Goal: Information Seeking & Learning: Find contact information

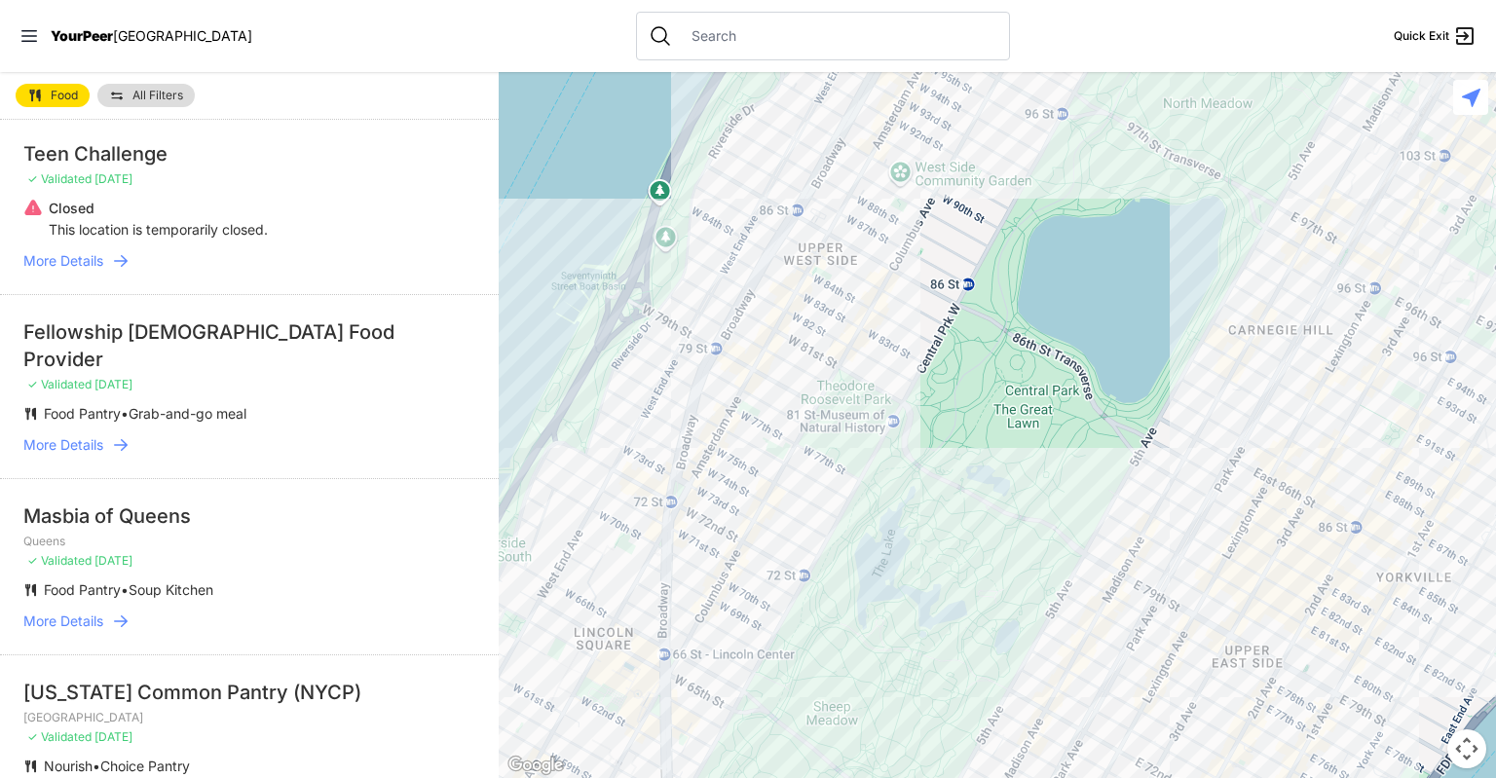
scroll to position [2863, 0]
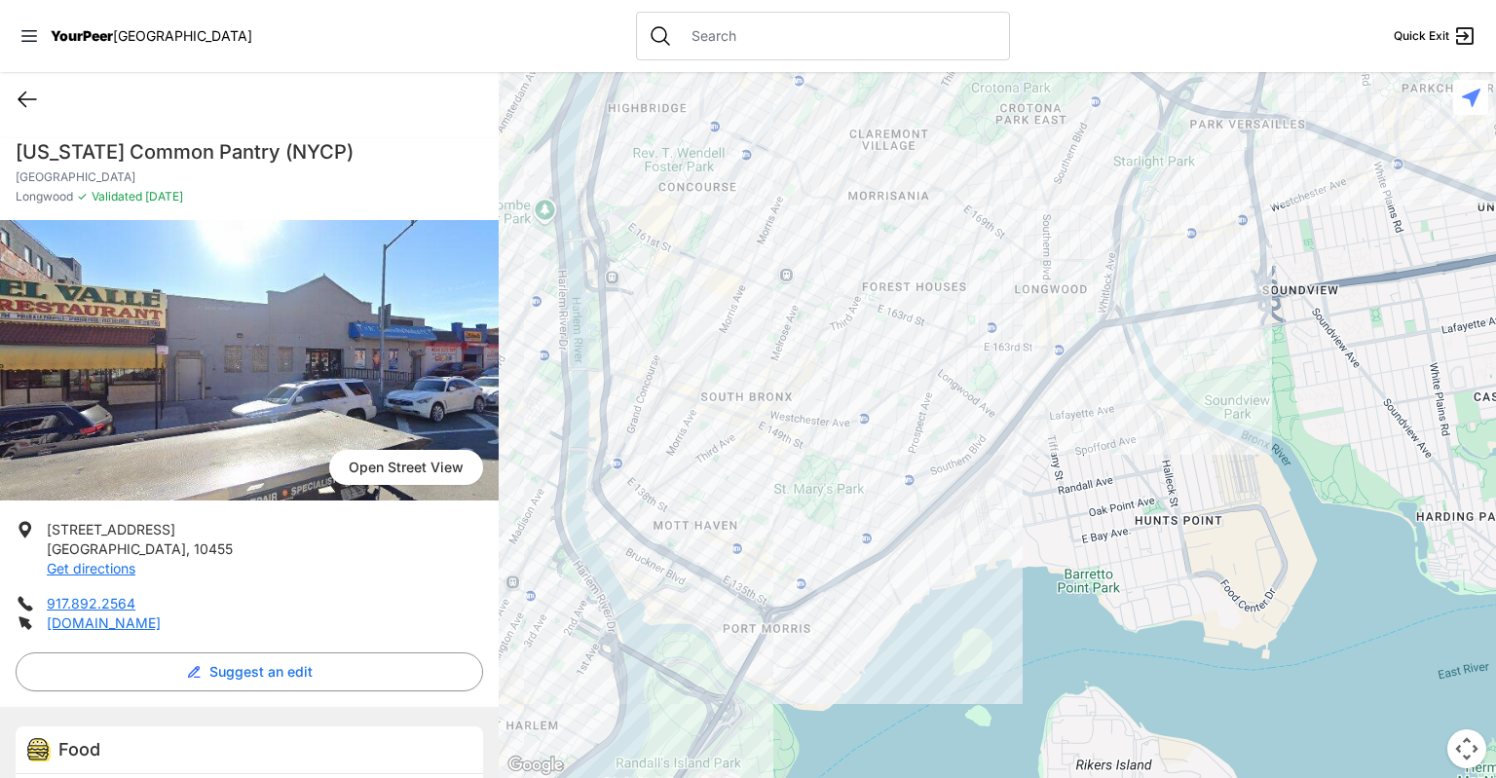
click at [30, 104] on icon at bounding box center [27, 99] width 23 height 23
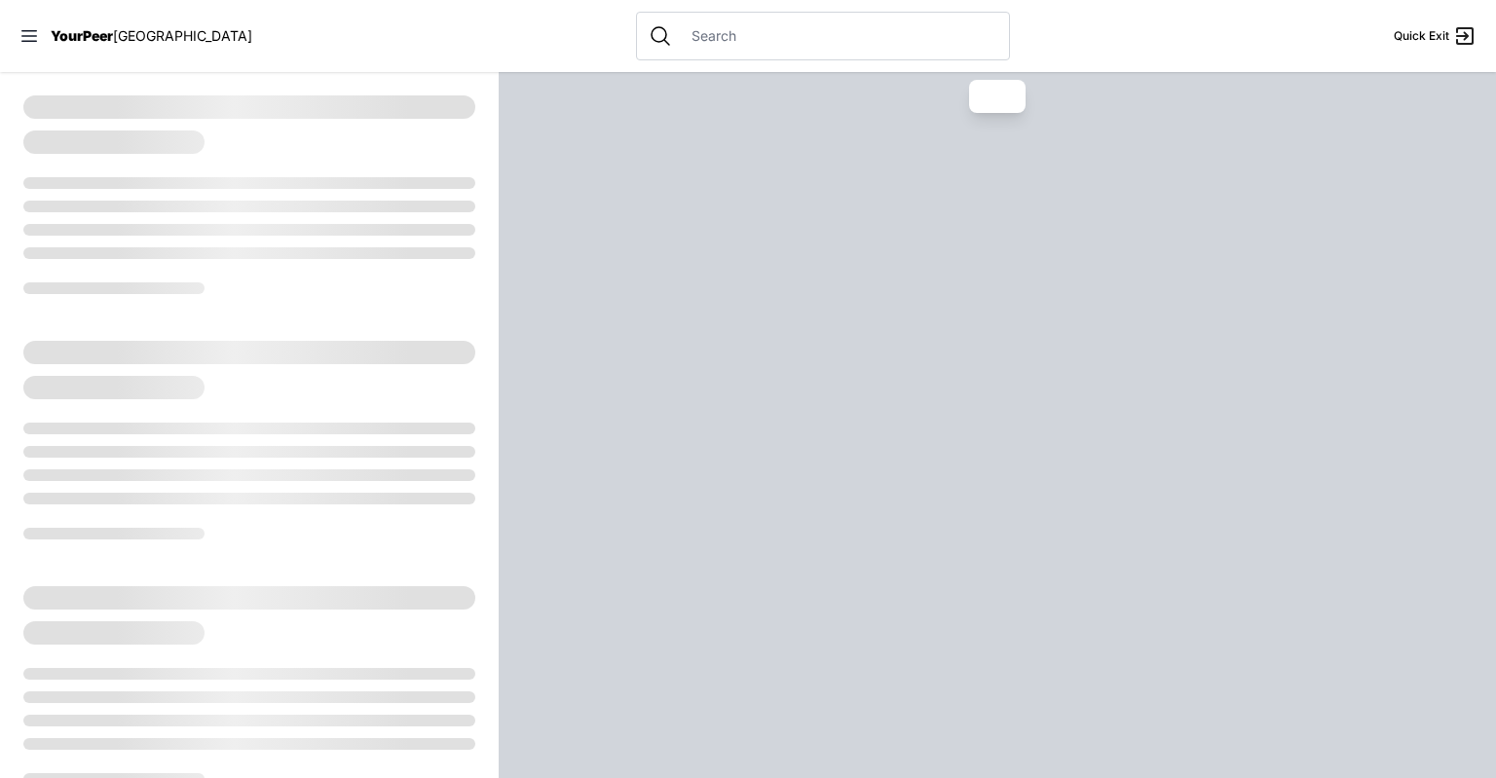
select select "recentlyUpdated"
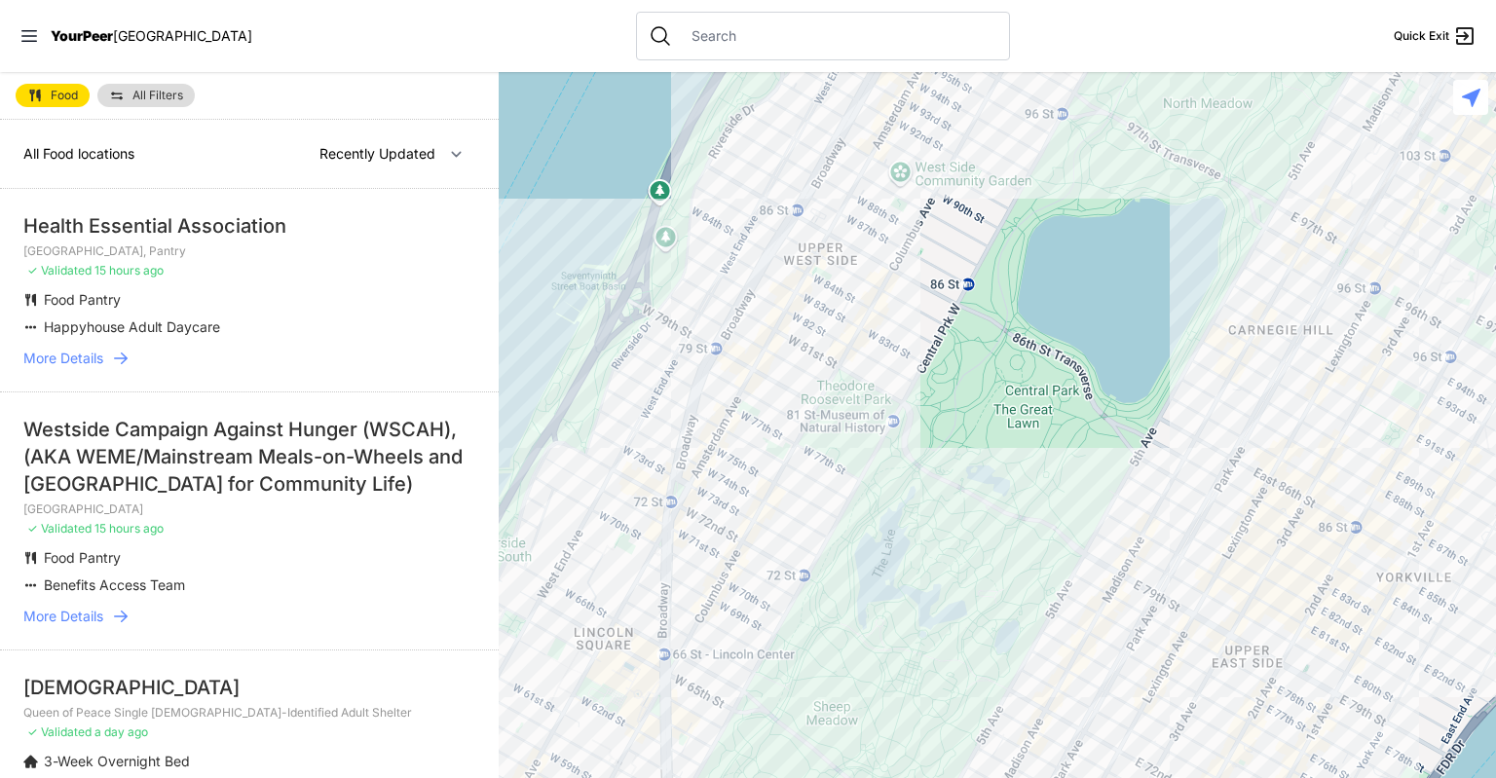
click at [758, 36] on input "text" at bounding box center [839, 35] width 318 height 19
paste input "10467"
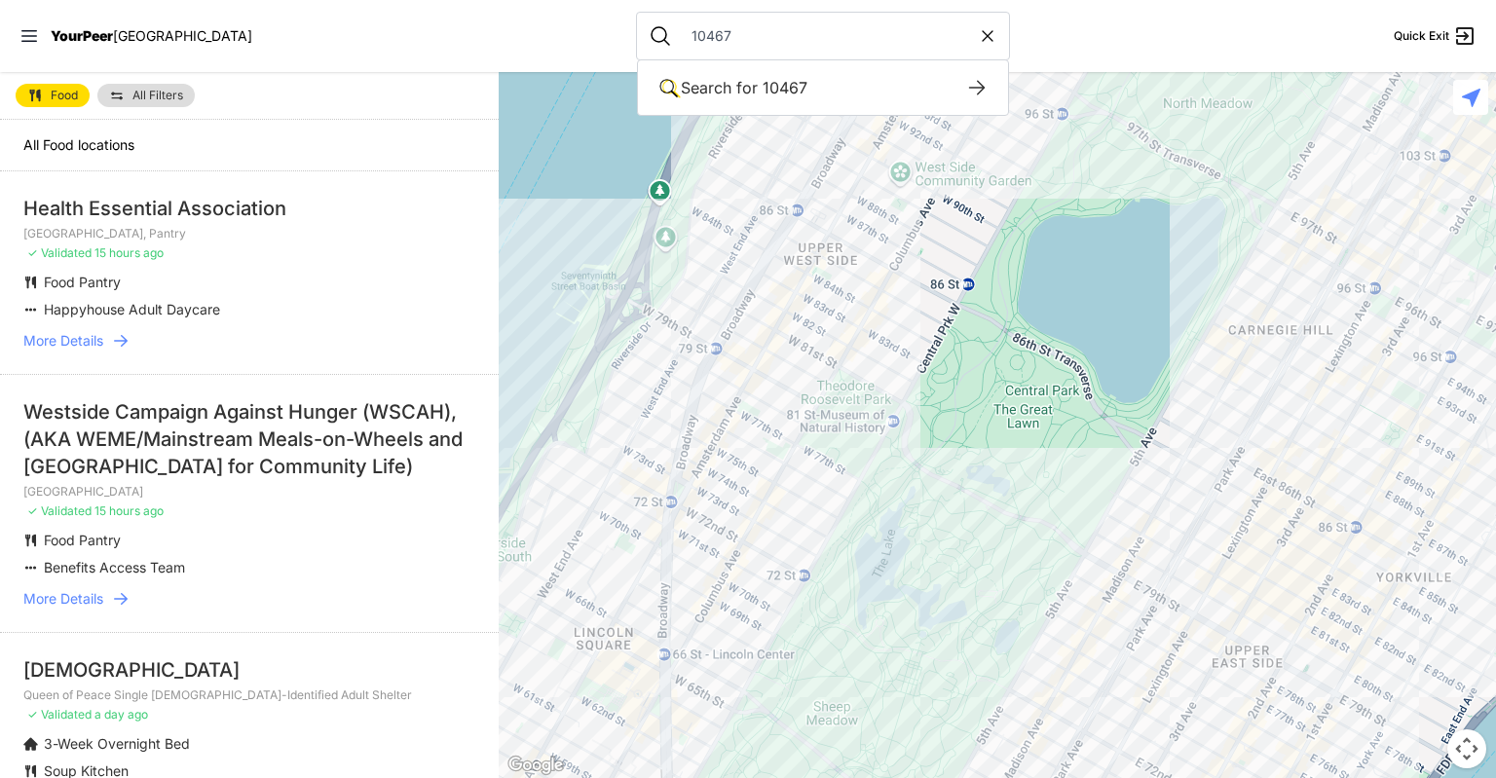
type input "10467"
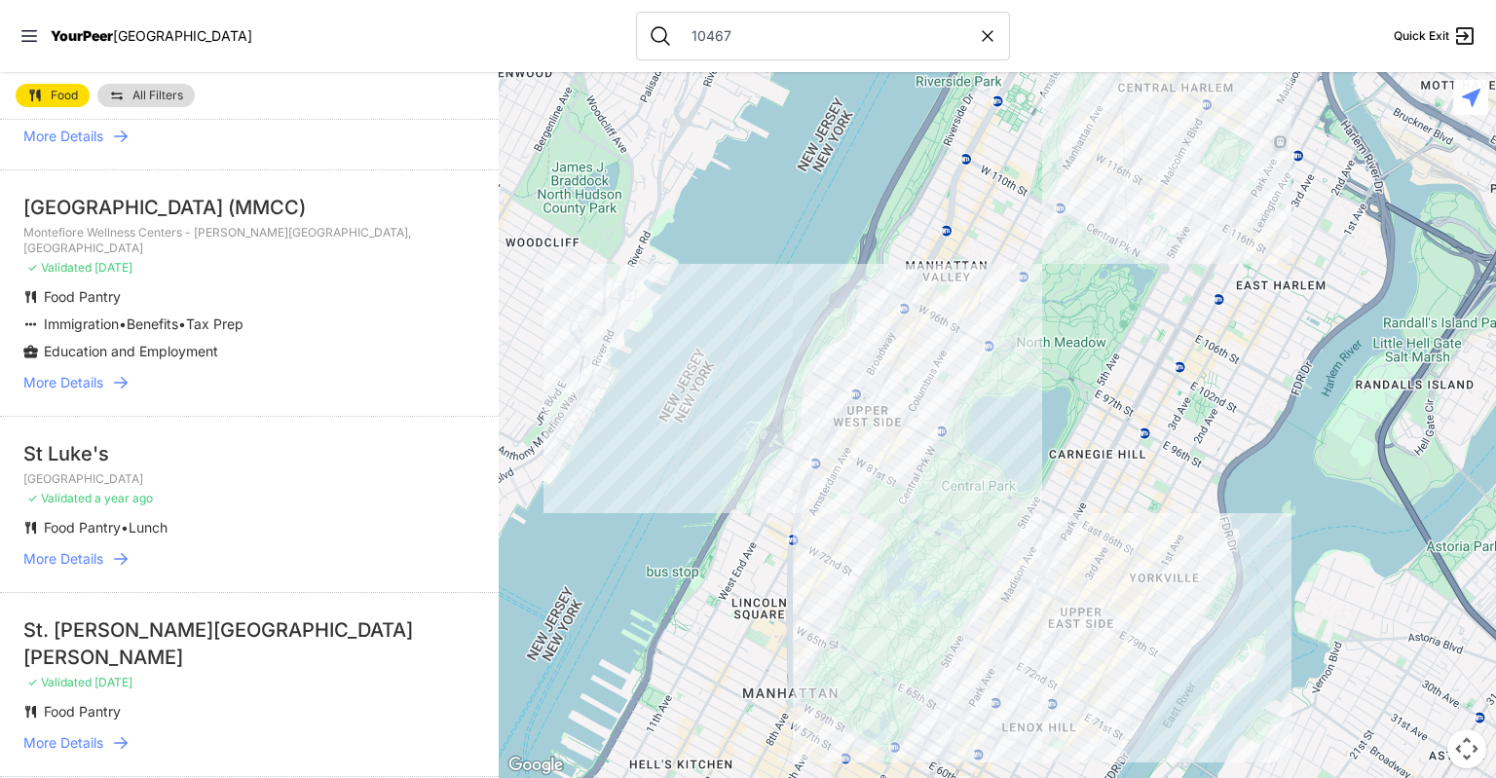
scroll to position [175, 0]
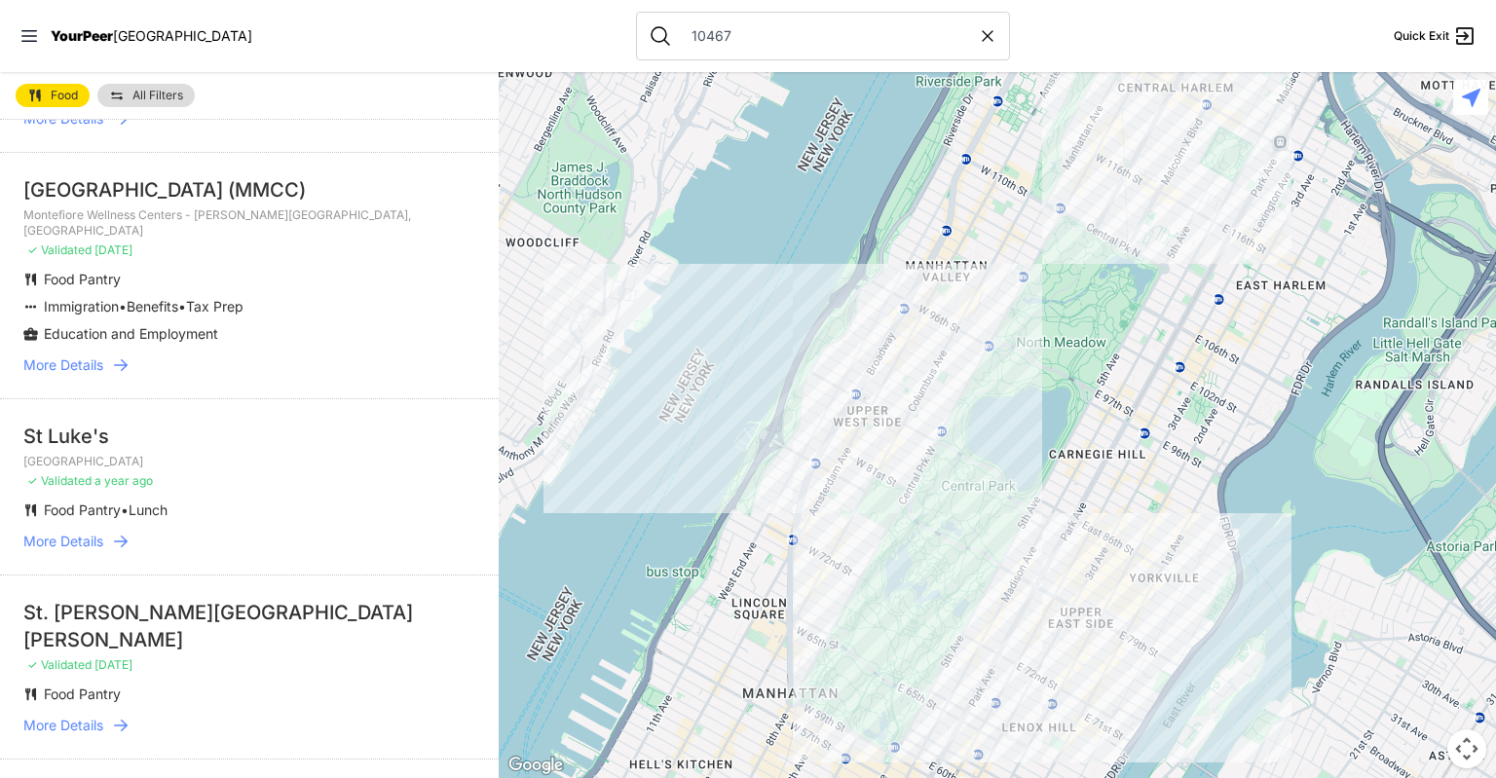
click at [97, 375] on span "More Details" at bounding box center [63, 365] width 80 height 19
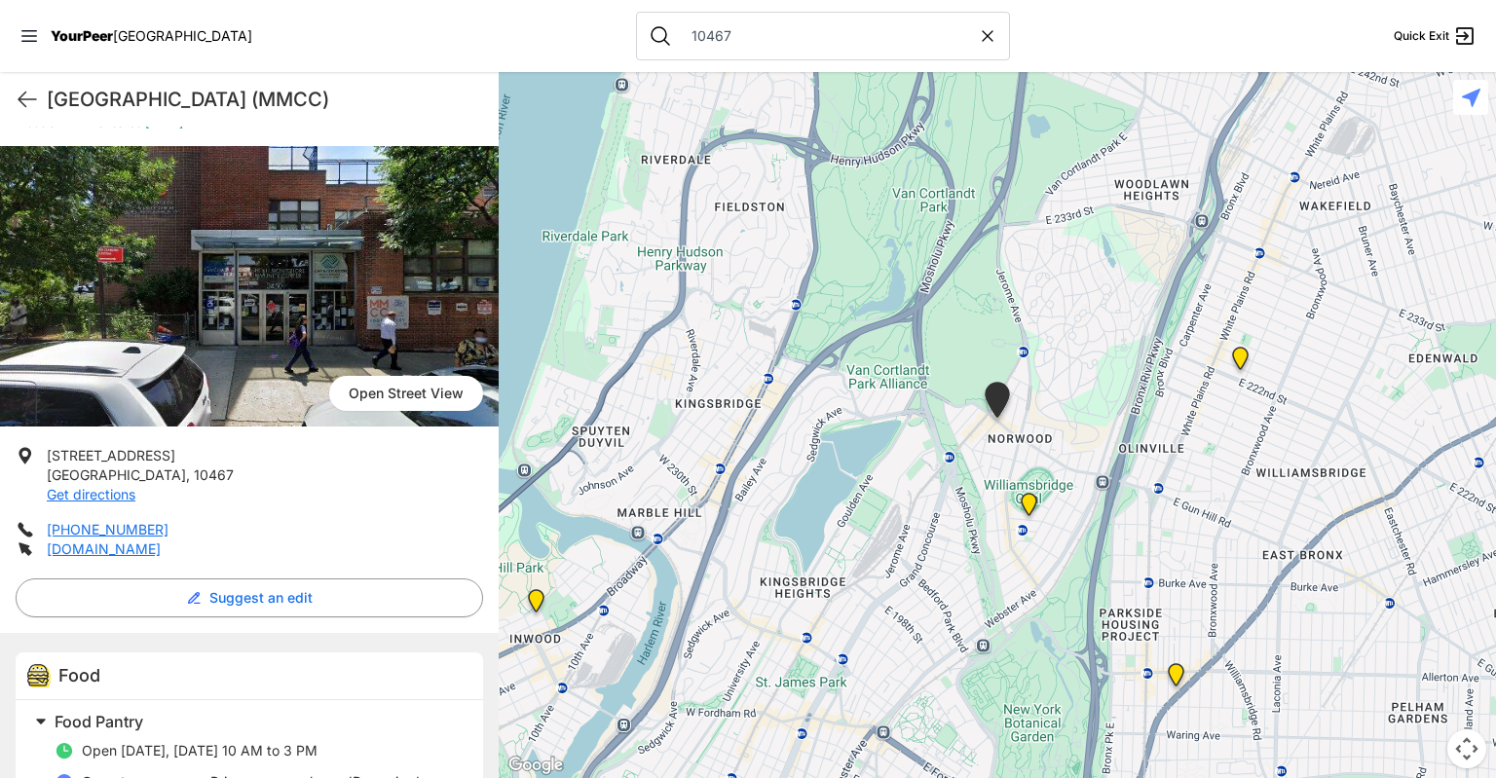
scroll to position [70, 0]
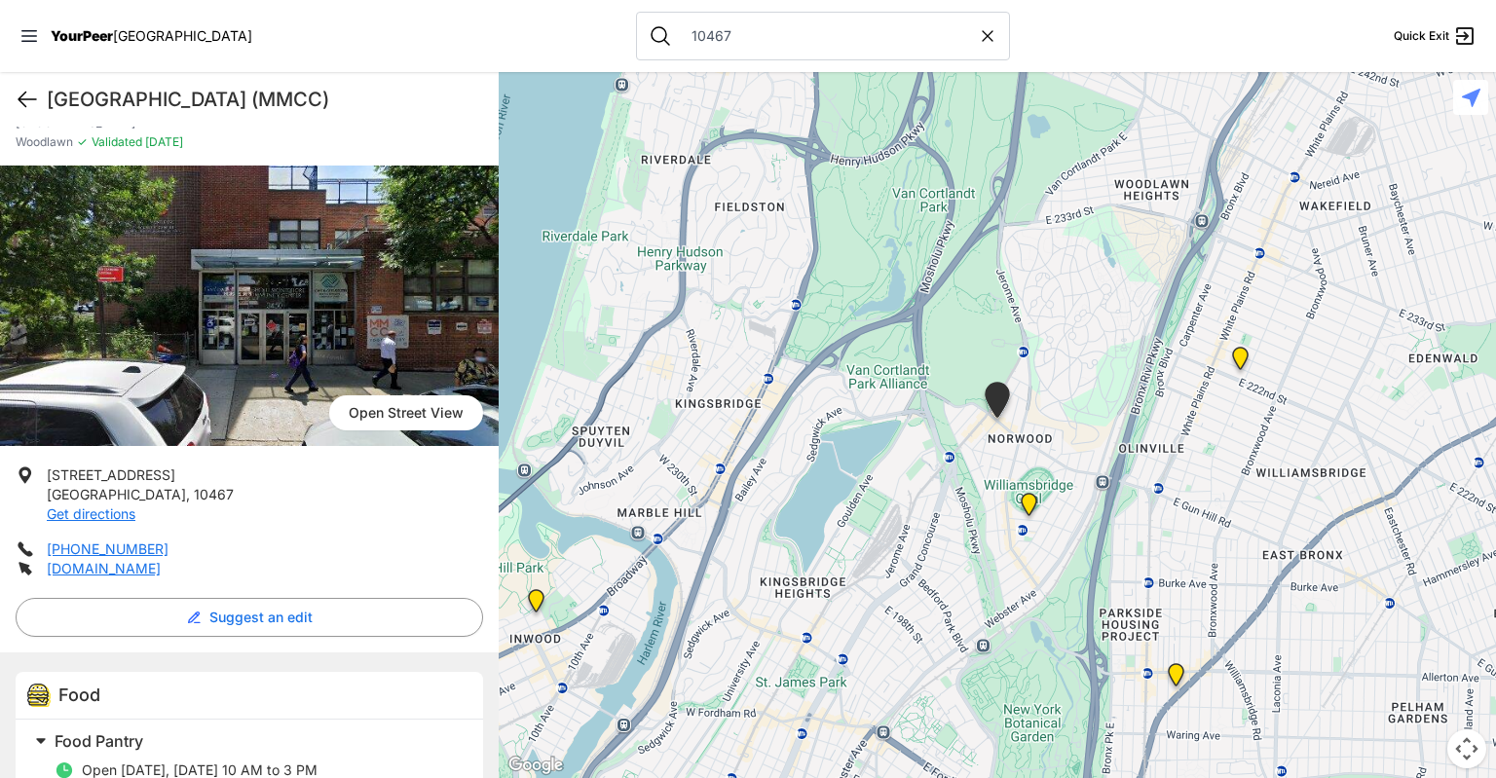
click at [27, 99] on icon at bounding box center [28, 100] width 18 height 15
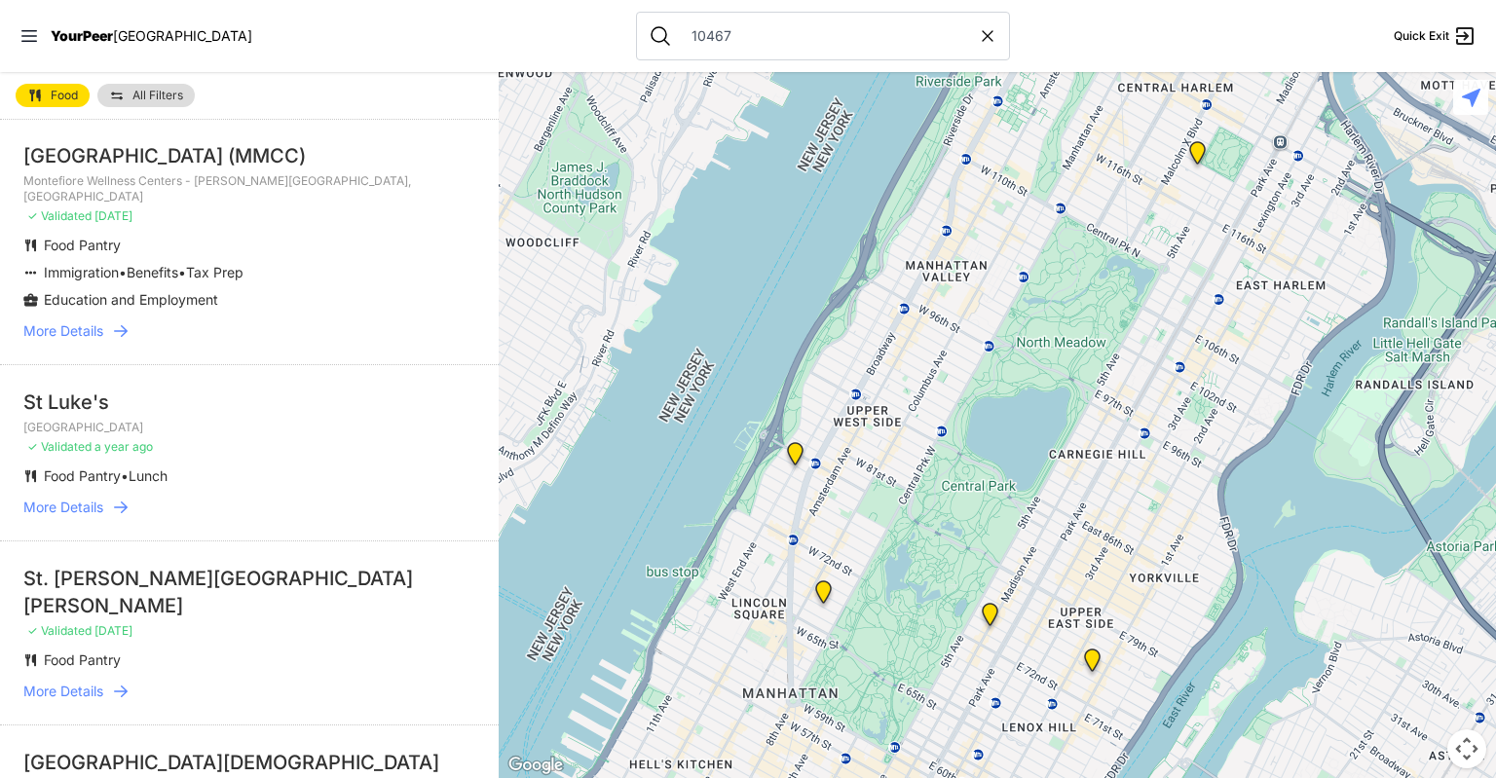
scroll to position [293, 0]
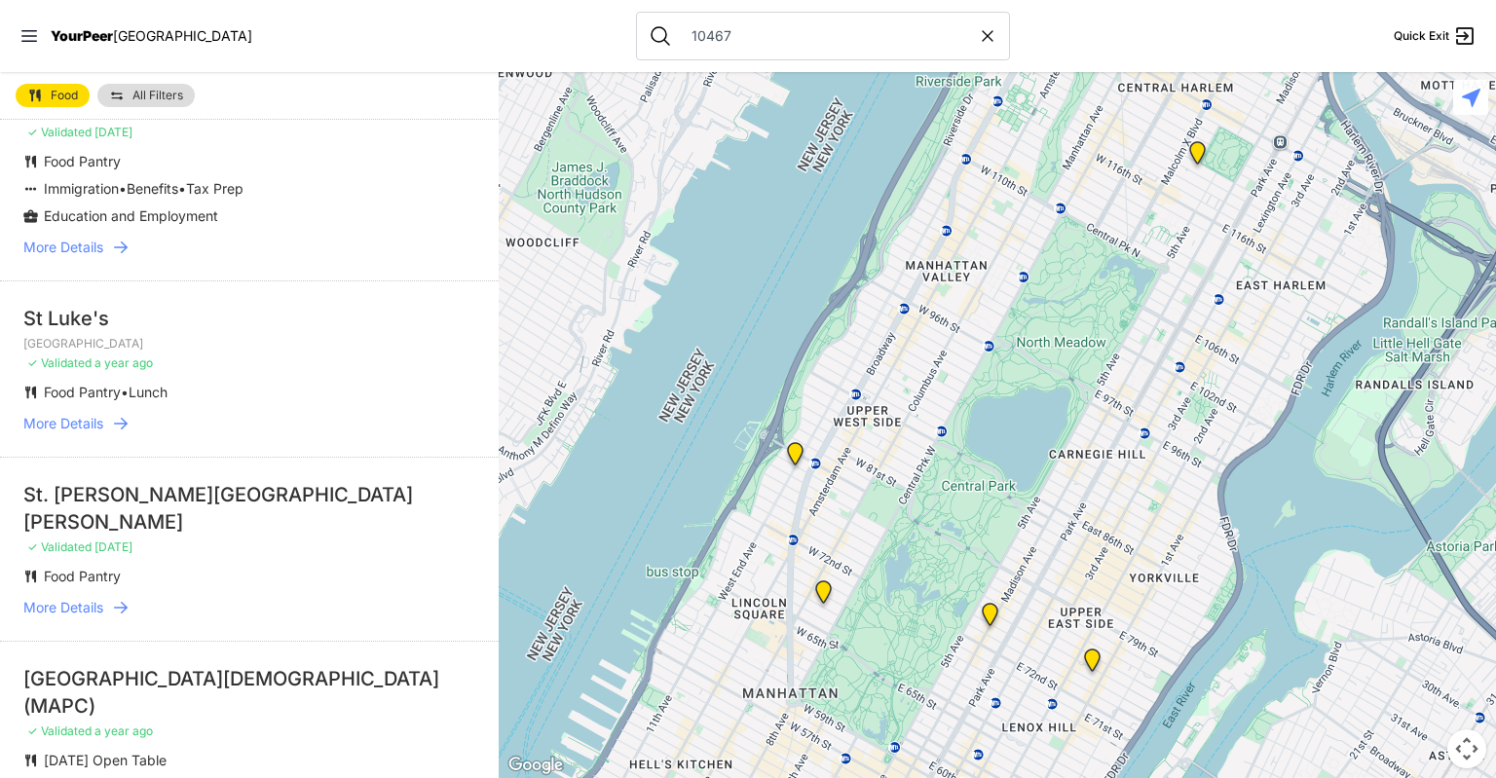
click at [88, 433] on span "More Details" at bounding box center [63, 423] width 80 height 19
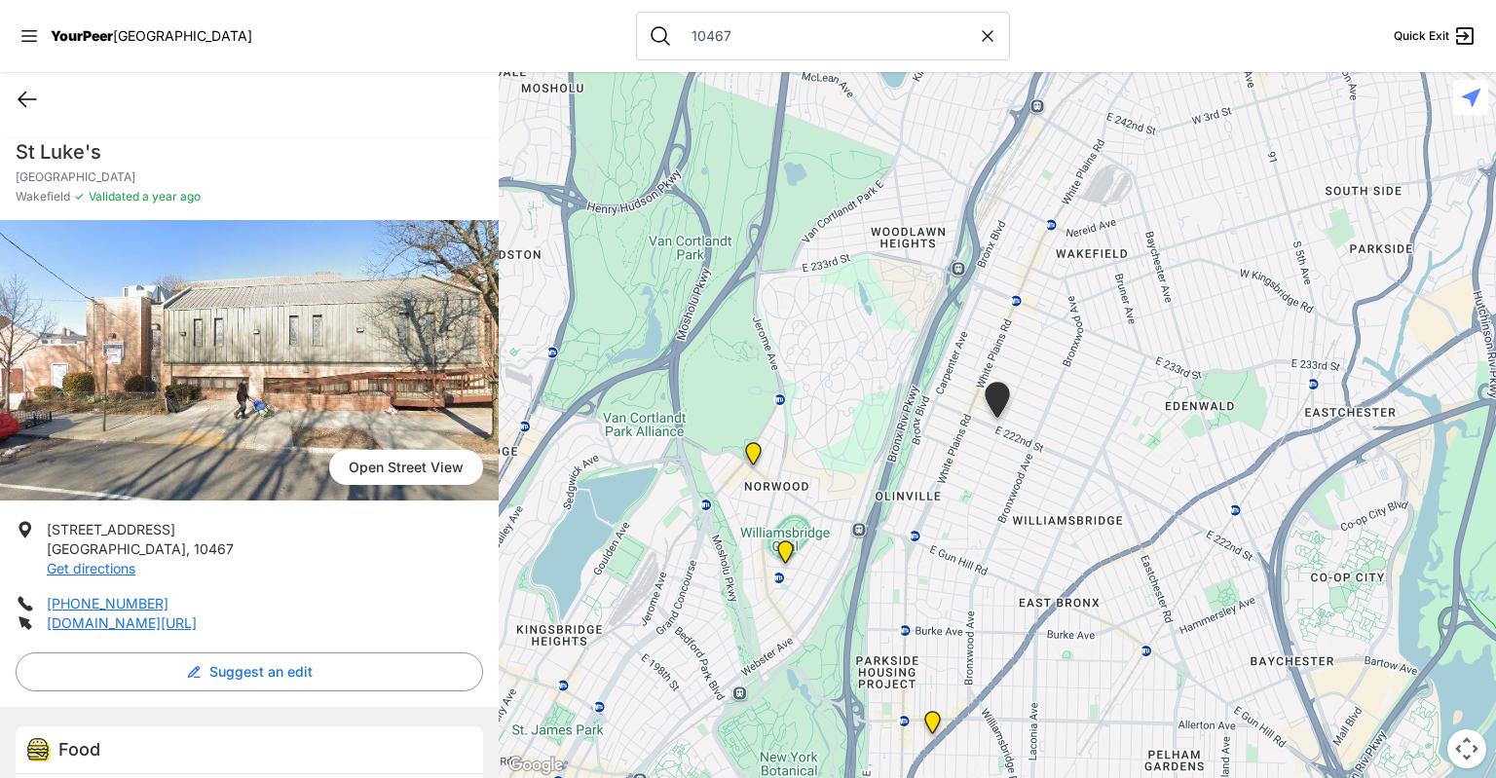
click at [27, 99] on icon at bounding box center [28, 100] width 18 height 15
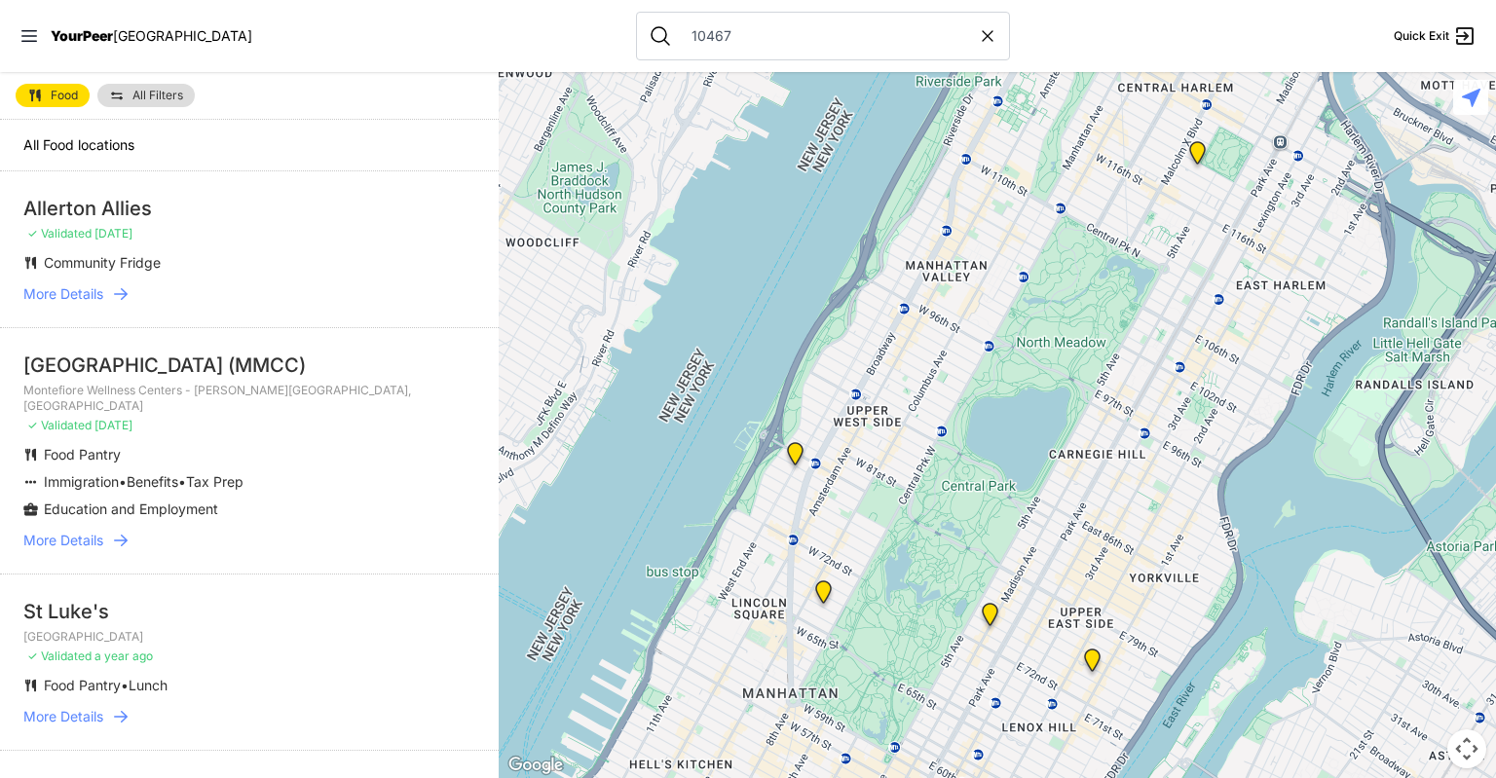
click at [106, 727] on link "More Details" at bounding box center [249, 716] width 452 height 19
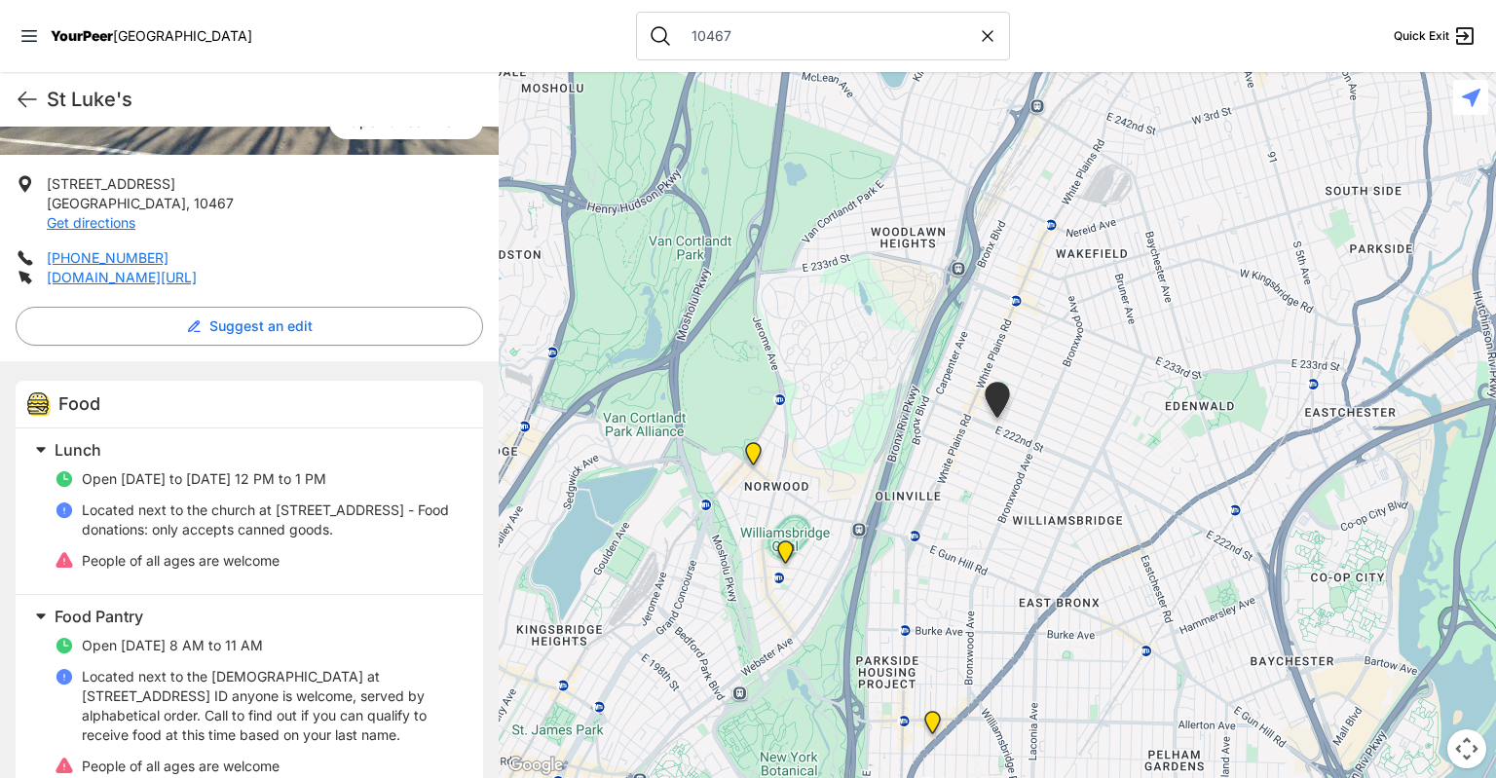
scroll to position [386, 0]
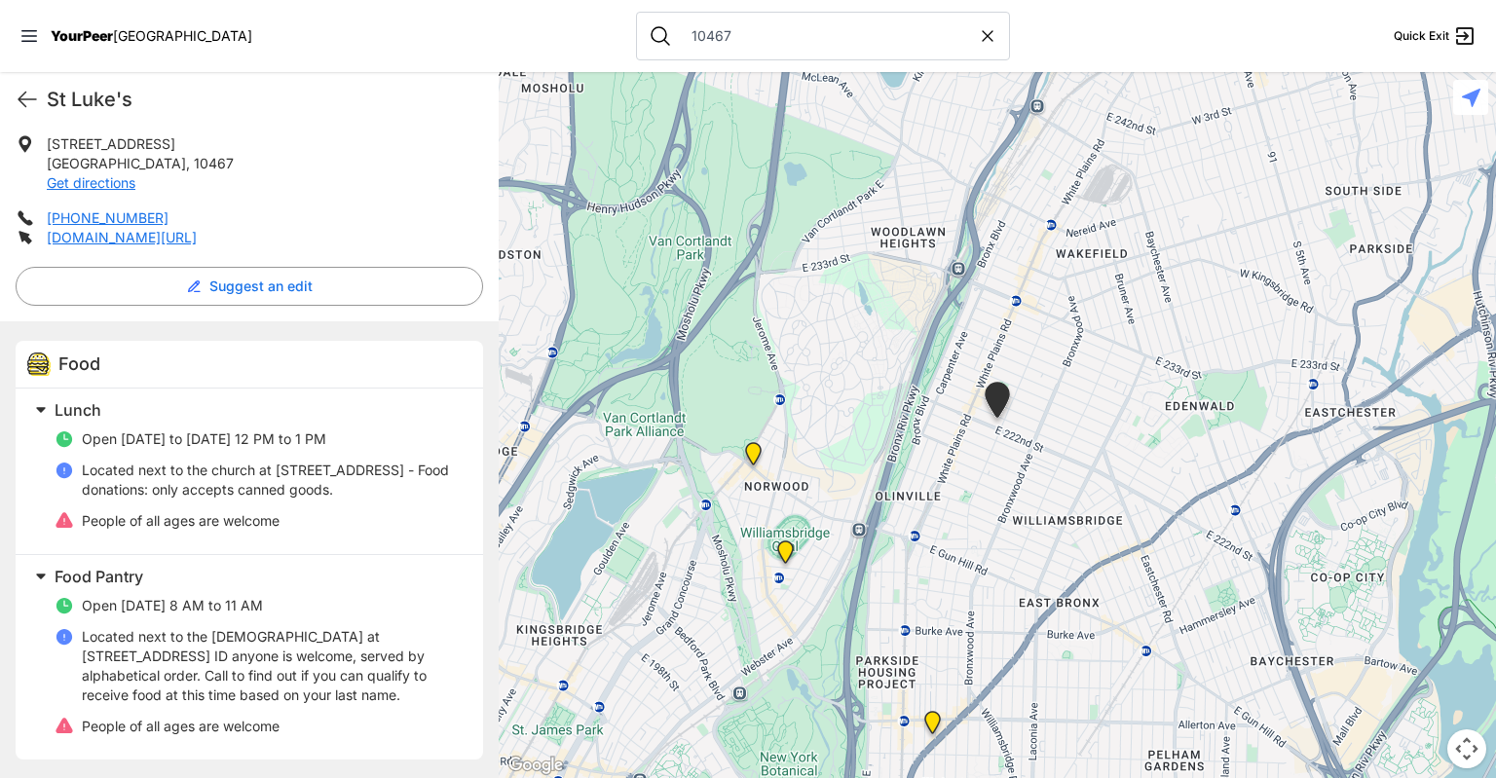
click at [289, 529] on li "People of all ages are welcome" at bounding box center [257, 520] width 405 height 19
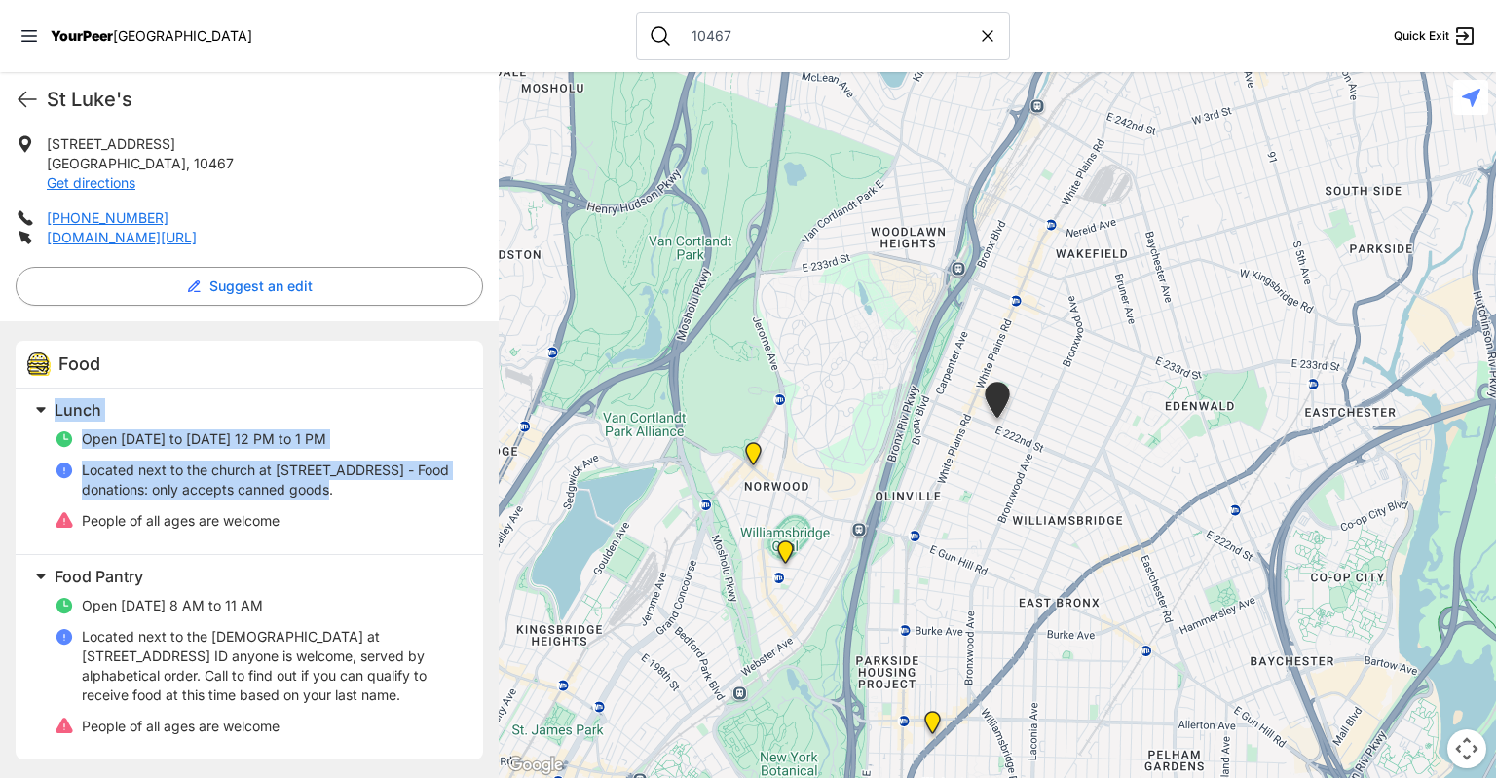
drag, startPoint x: 354, startPoint y: 493, endPoint x: 55, endPoint y: 401, distance: 312.8
click at [55, 401] on div "Lunch Open [DATE] to [DATE] 12 PM to 1 PM Located next to the church at [STREET…" at bounding box center [243, 467] width 433 height 142
copy div "Lunch Open [DATE] to [DATE] 12 PM to 1 PM Located next to the church at [STREET…"
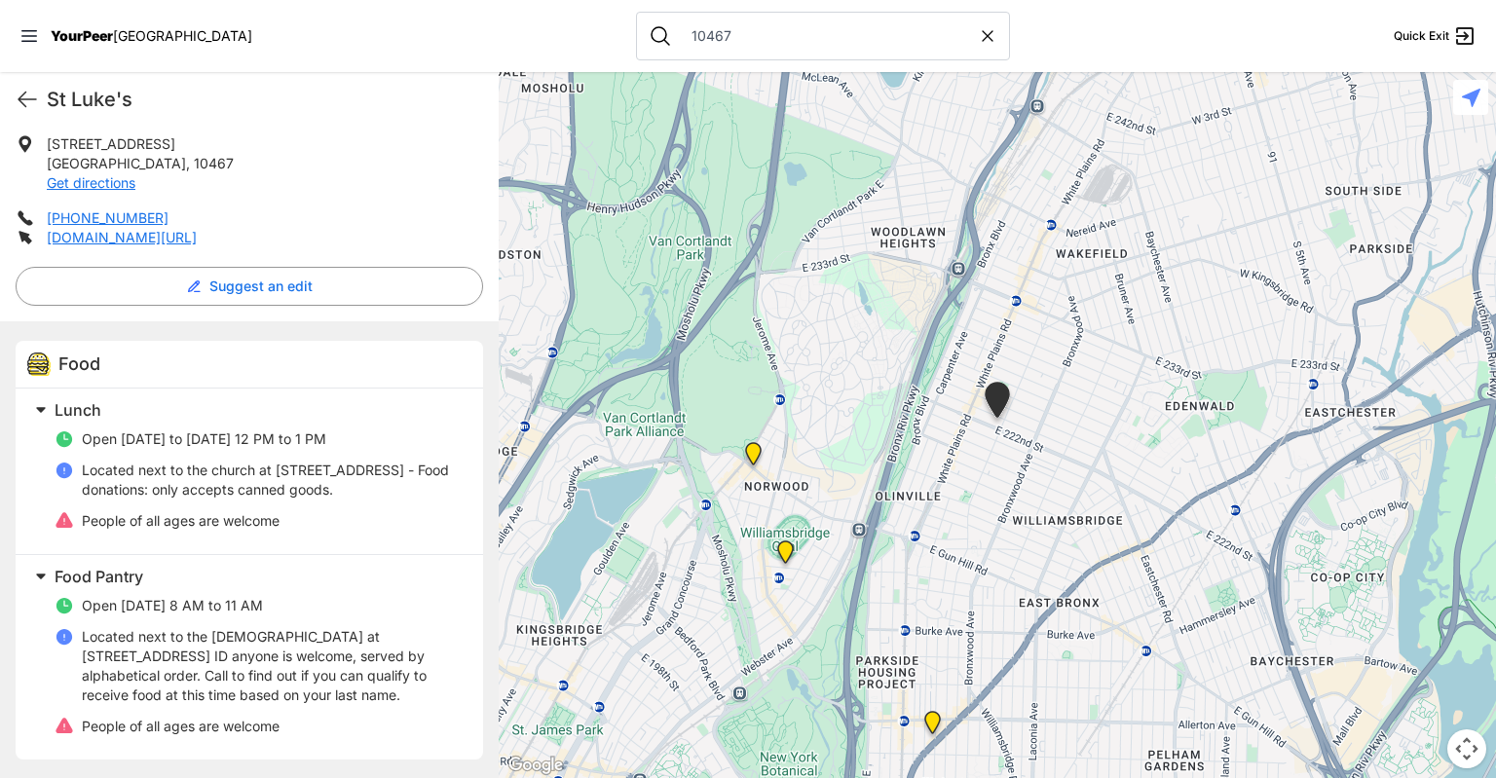
click at [417, 222] on li "[PHONE_NUMBER]" at bounding box center [250, 217] width 468 height 19
drag, startPoint x: 337, startPoint y: 235, endPoint x: 43, endPoint y: 97, distance: 324.7
click at [43, 97] on div "St Luke's Quick Exit [GEOGRAPHIC_DATA] [GEOGRAPHIC_DATA] ✓ Validated a year ago…" at bounding box center [249, 425] width 499 height 706
copy div "St Luke's Quick Exit [GEOGRAPHIC_DATA] [GEOGRAPHIC_DATA] ✓ Validated a year ago…"
